Goal: Navigation & Orientation: Find specific page/section

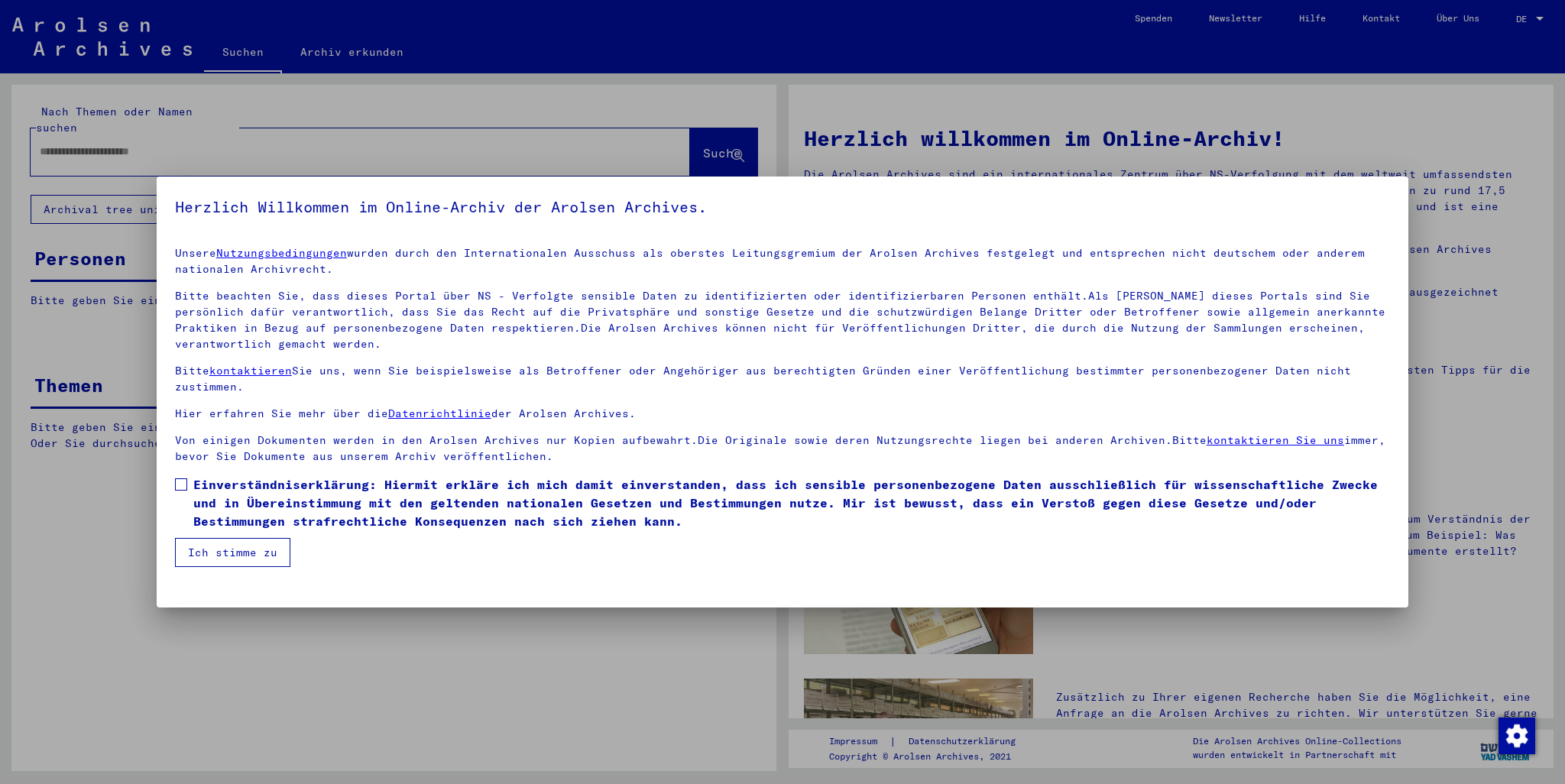
click at [177, 485] on span at bounding box center [181, 484] width 12 height 12
click at [197, 537] on mat-checkbox "Einverständniserklärung: Hiermit erkläre ich mich damit einverstanden, dass ich…" at bounding box center [782, 506] width 1215 height 62
click at [198, 545] on button "Ich stimme zu" at bounding box center [232, 552] width 115 height 29
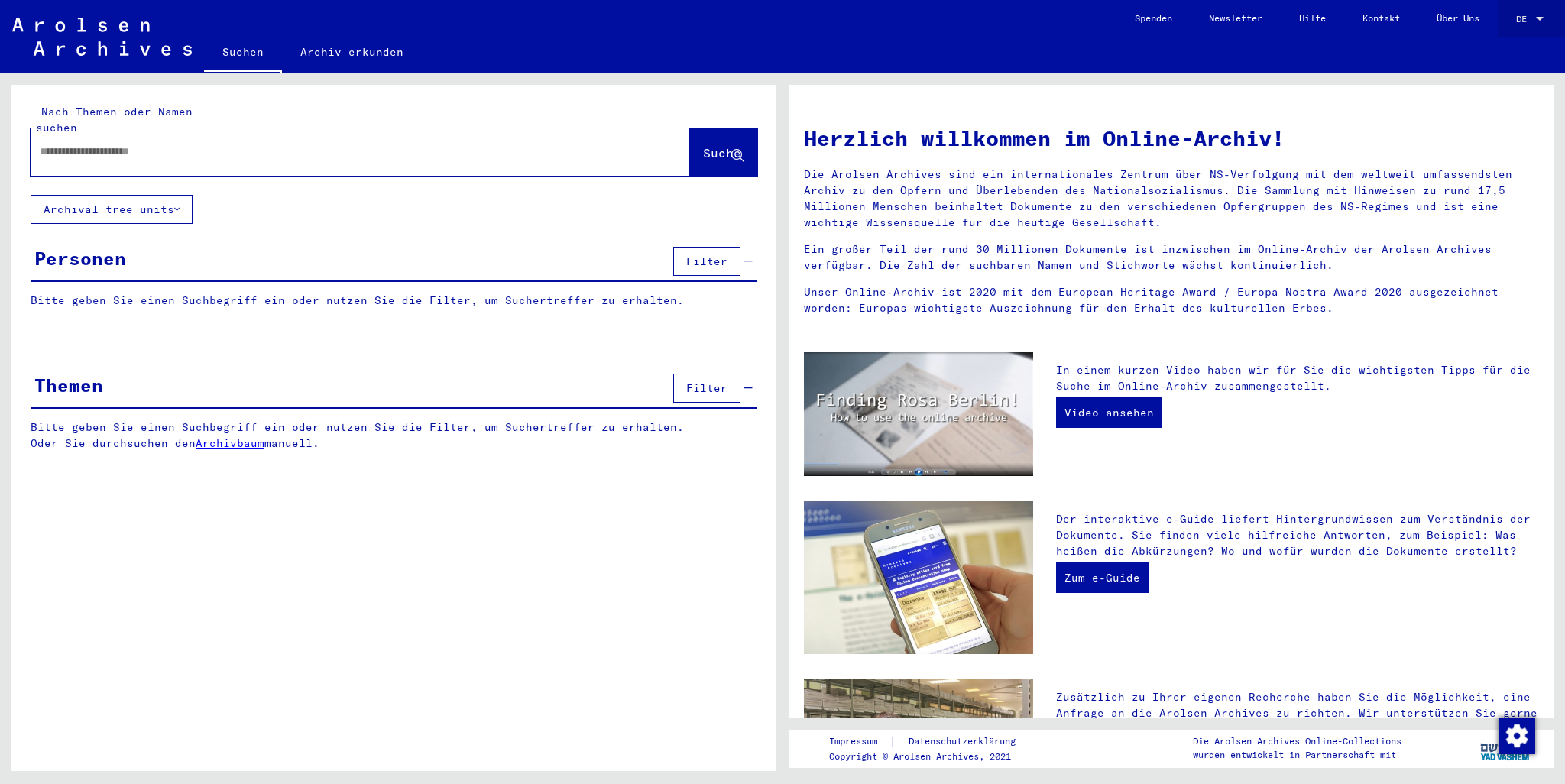
click at [1526, 12] on div "DE DE" at bounding box center [1531, 15] width 30 height 26
click at [1510, 25] on span "English" at bounding box center [1502, 27] width 37 height 12
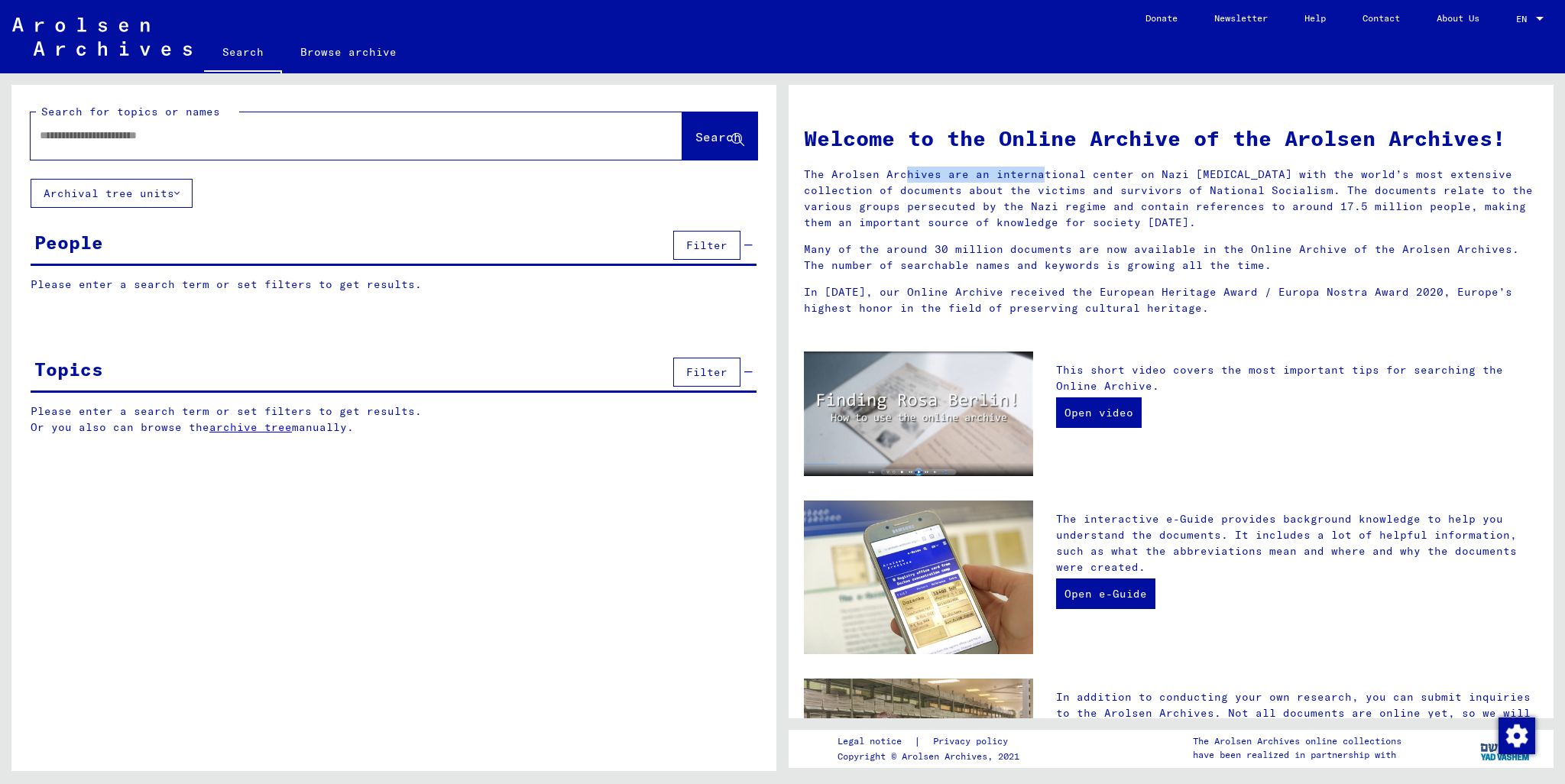
drag, startPoint x: 935, startPoint y: 176, endPoint x: 800, endPoint y: 182, distance: 135.1
click at [800, 182] on div "Welcome to the Online Archive of the Arolsen Archives! The Arolsen Archives are…" at bounding box center [1171, 217] width 758 height 219
copy p "The Arolsen Archives"
